Goal: Transaction & Acquisition: Book appointment/travel/reservation

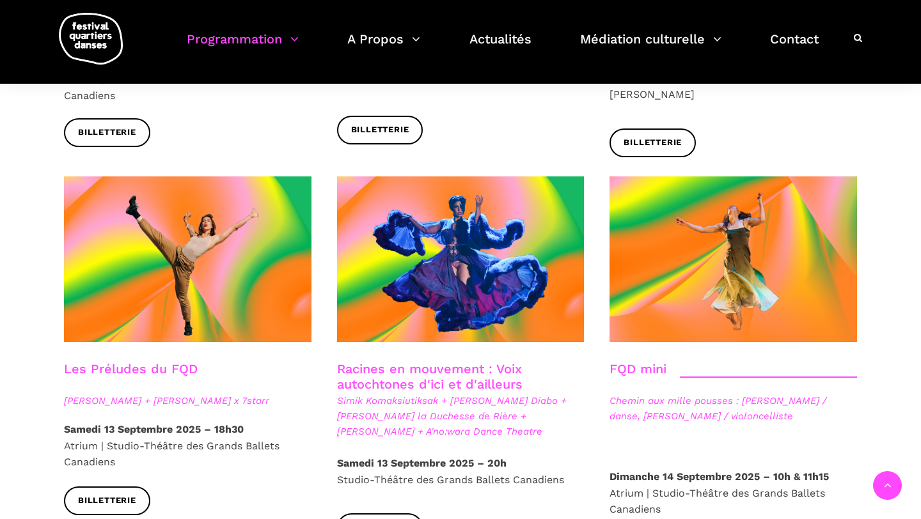
scroll to position [1762, 0]
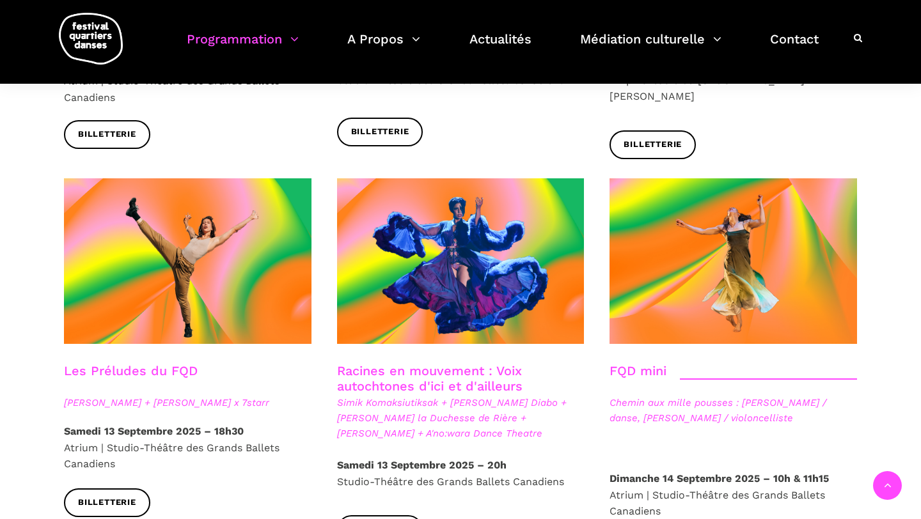
click at [182, 425] on strong "Samedi 13 Septembre 2025 – 18h30" at bounding box center [154, 431] width 180 height 12
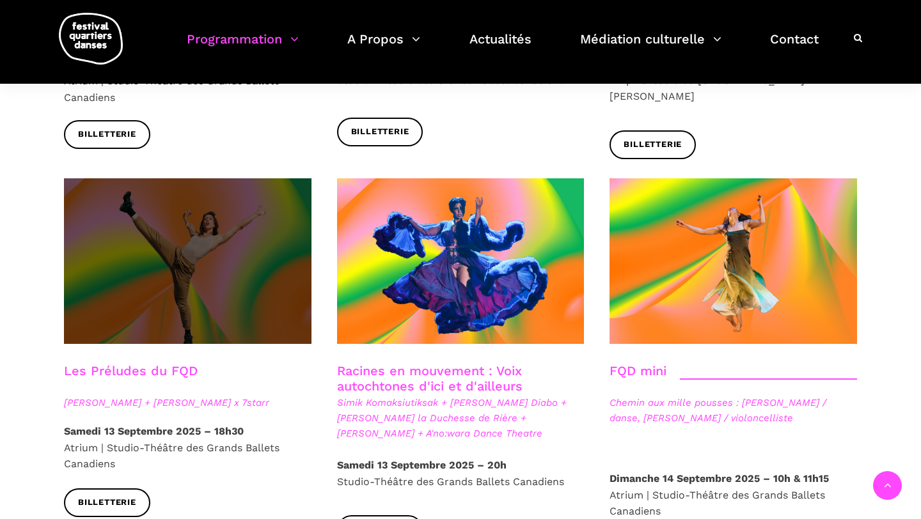
click at [198, 263] on span at bounding box center [187, 261] width 247 height 166
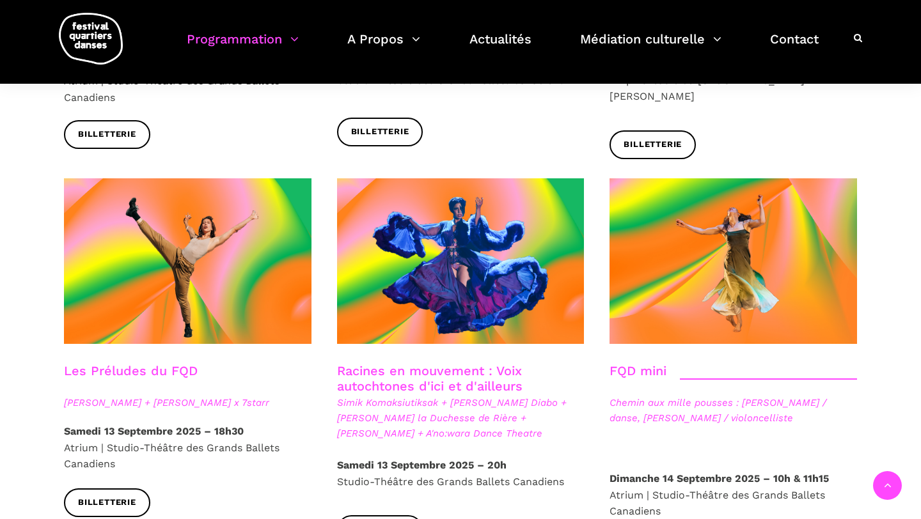
click at [424, 363] on h3 "Racines en mouvement : Voix autochtones d'ici et d'ailleurs" at bounding box center [454, 379] width 235 height 32
click at [432, 363] on link "Racines en mouvement : Voix autochtones d'ici et d'ailleurs" at bounding box center [429, 378] width 185 height 31
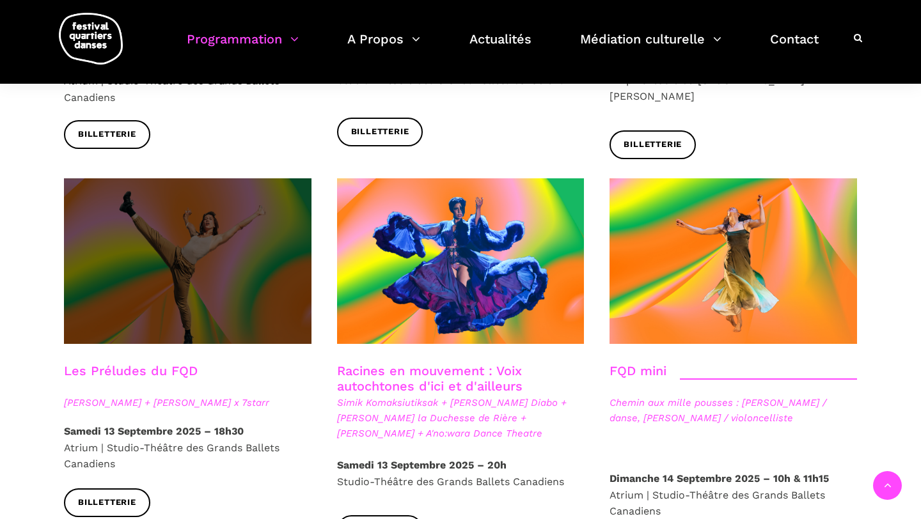
click at [166, 283] on span at bounding box center [187, 261] width 247 height 166
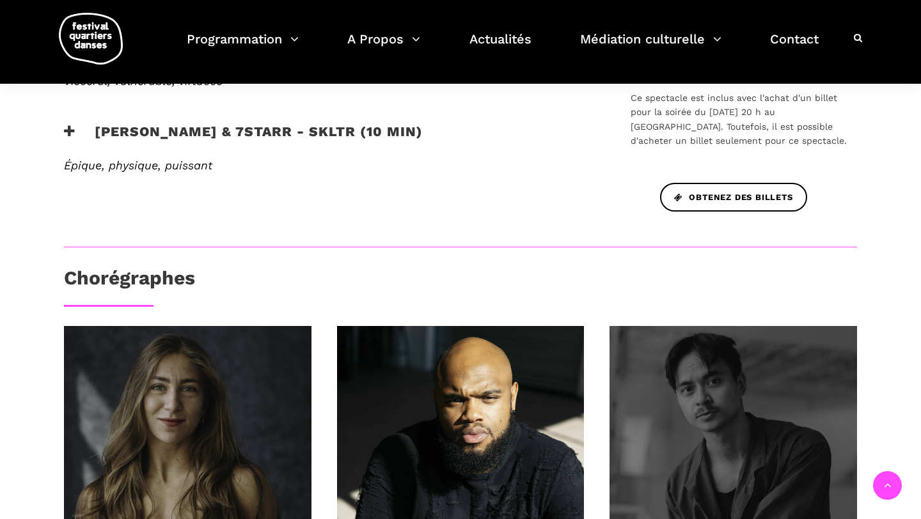
scroll to position [587, 0]
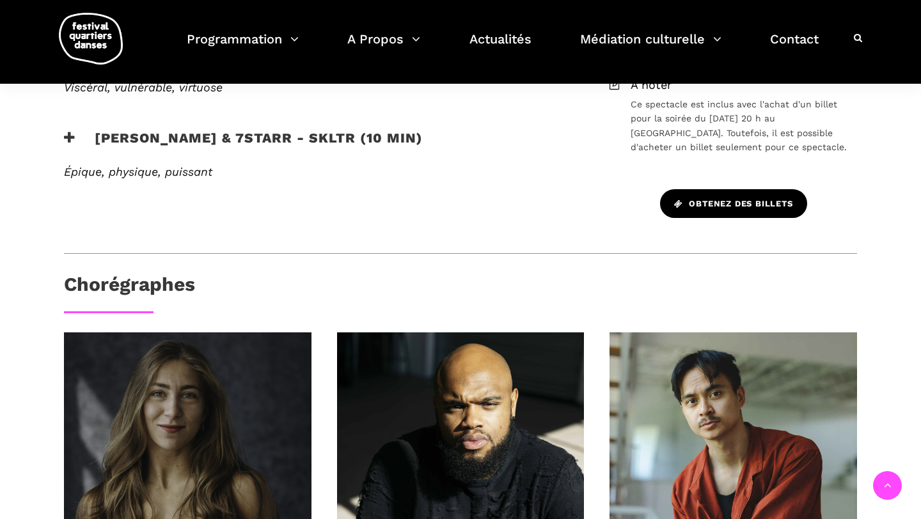
click at [785, 211] on link "Obtenez des billets" at bounding box center [733, 203] width 147 height 29
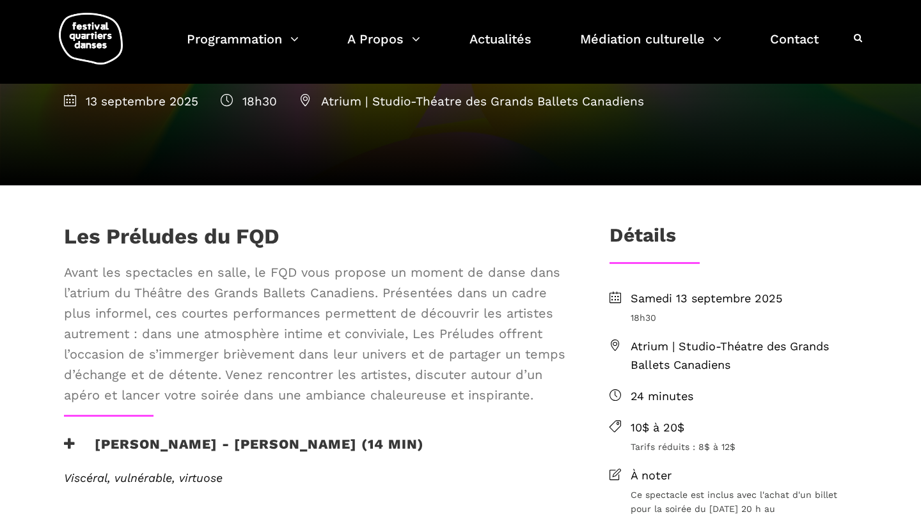
scroll to position [0, 0]
